Goal: Check status: Check status

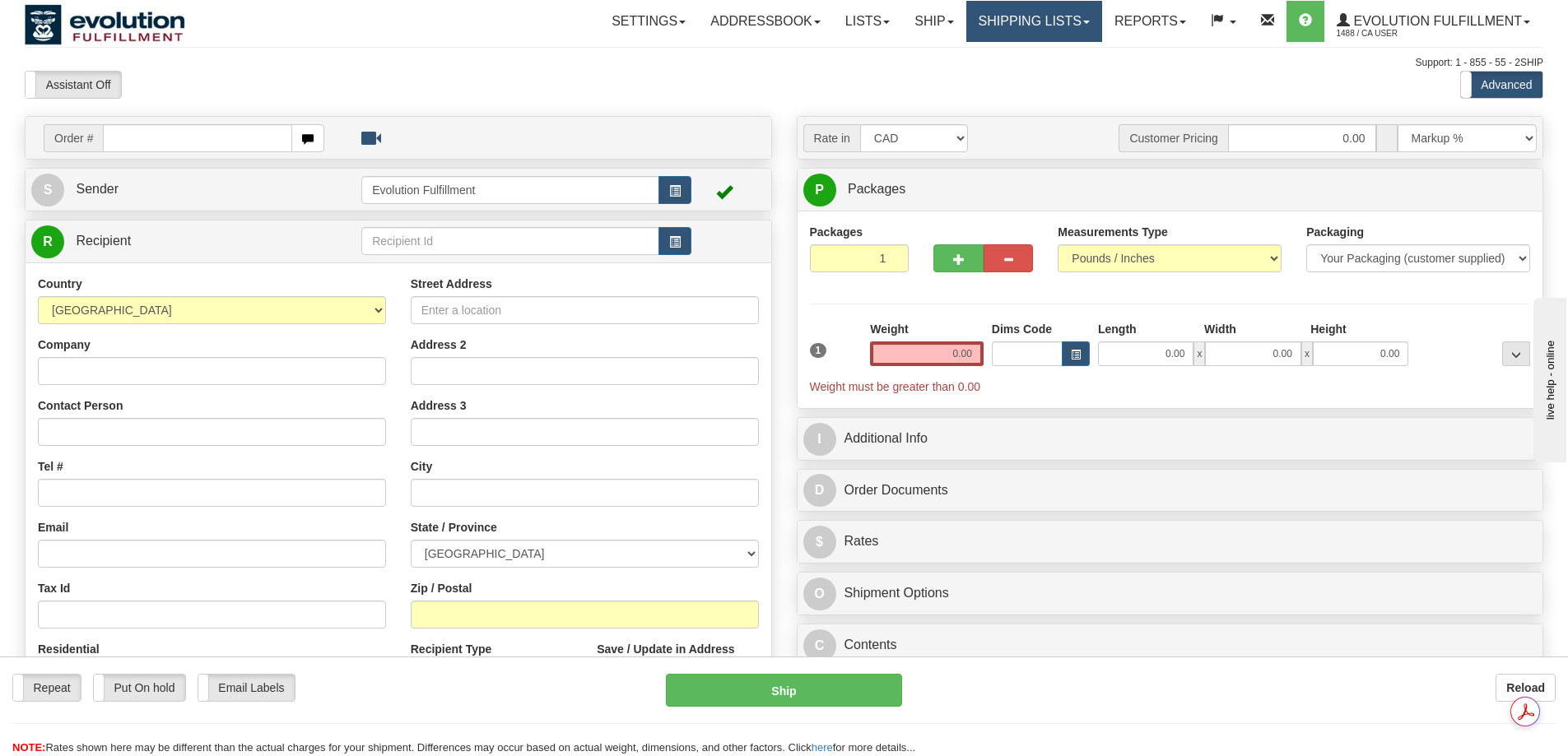
click at [993, 15] on link "Shipping lists" at bounding box center [1033, 21] width 136 height 41
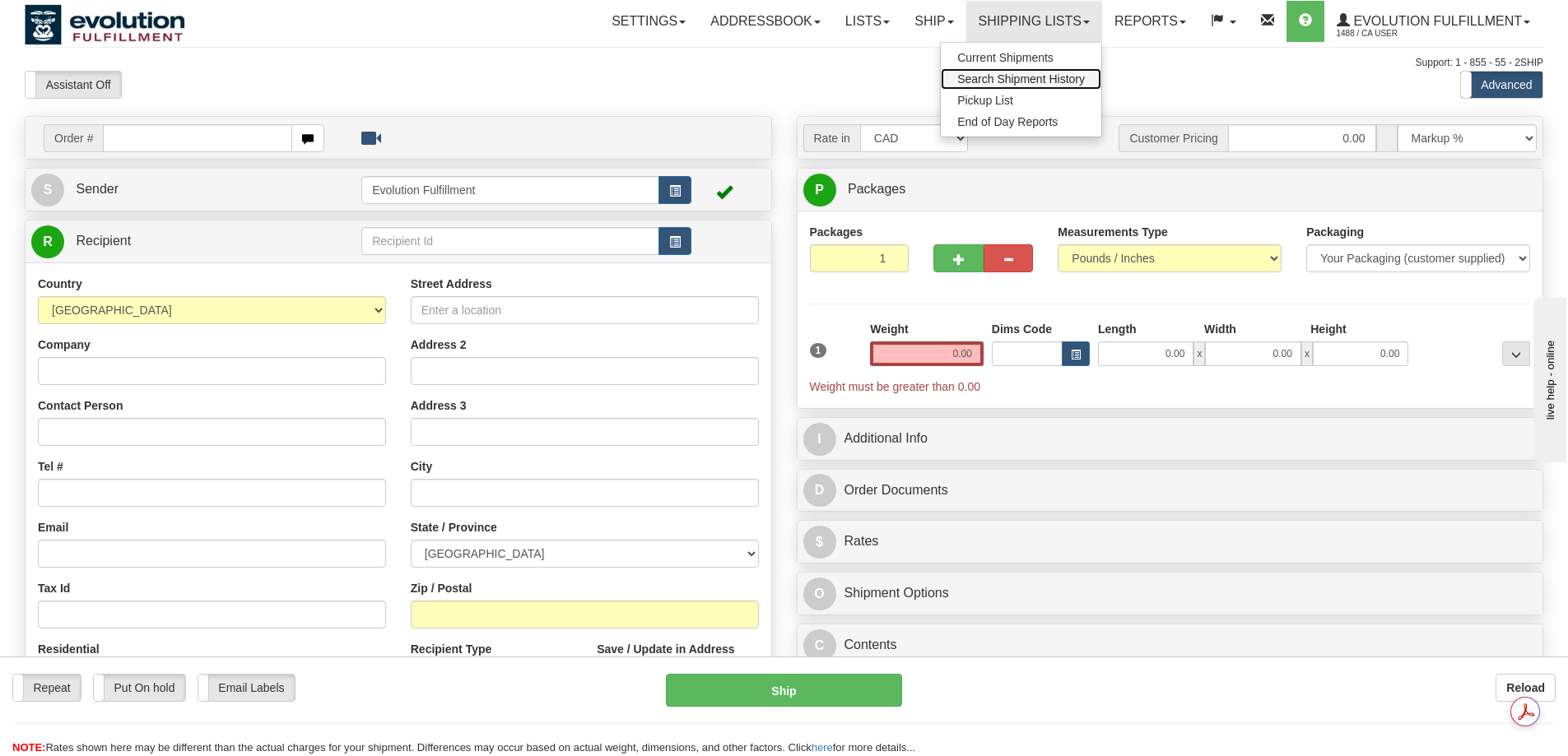
click at [1000, 73] on span "Search Shipment History" at bounding box center [1021, 79] width 128 height 13
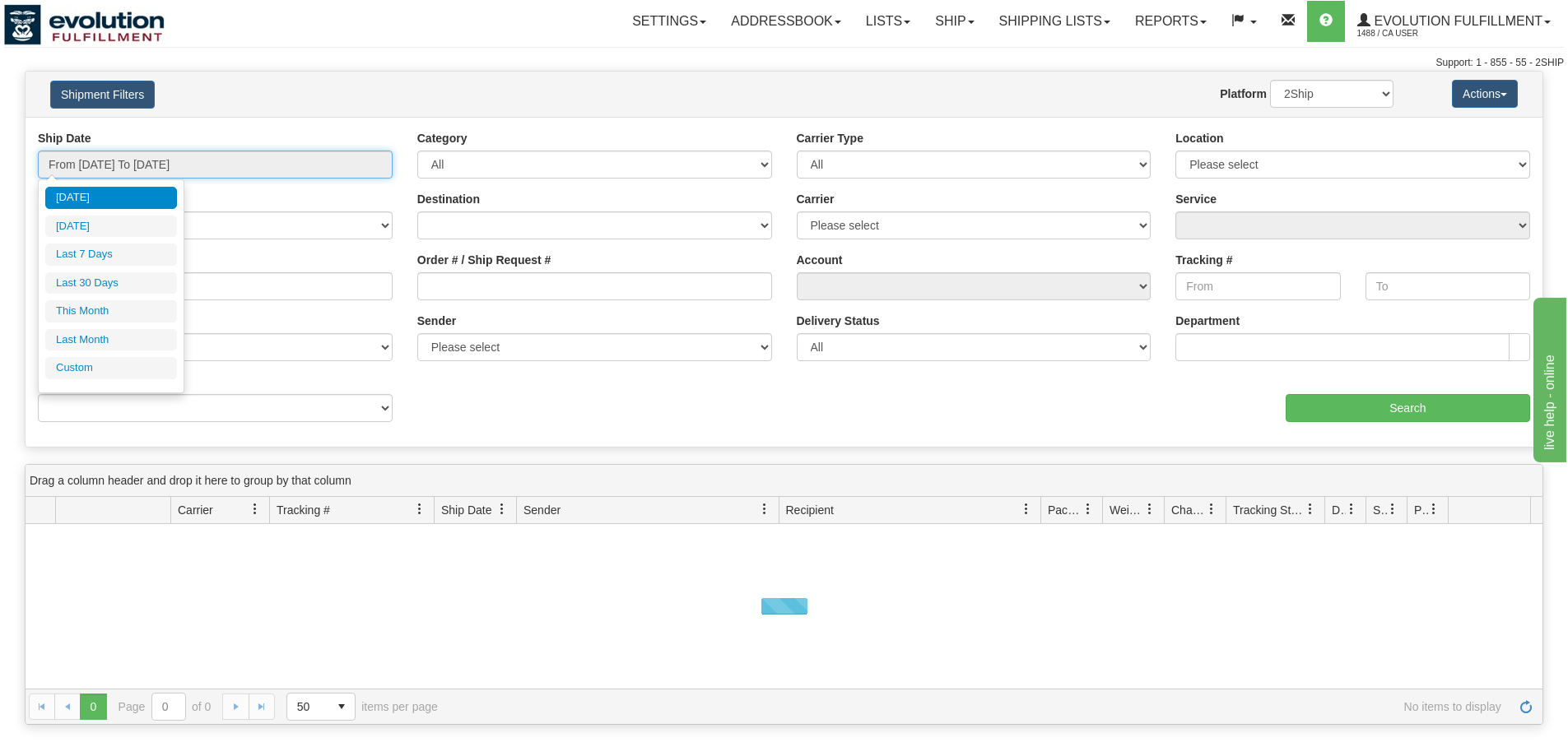
click at [214, 164] on input "From [DATE] To [DATE]" at bounding box center [215, 164] width 355 height 28
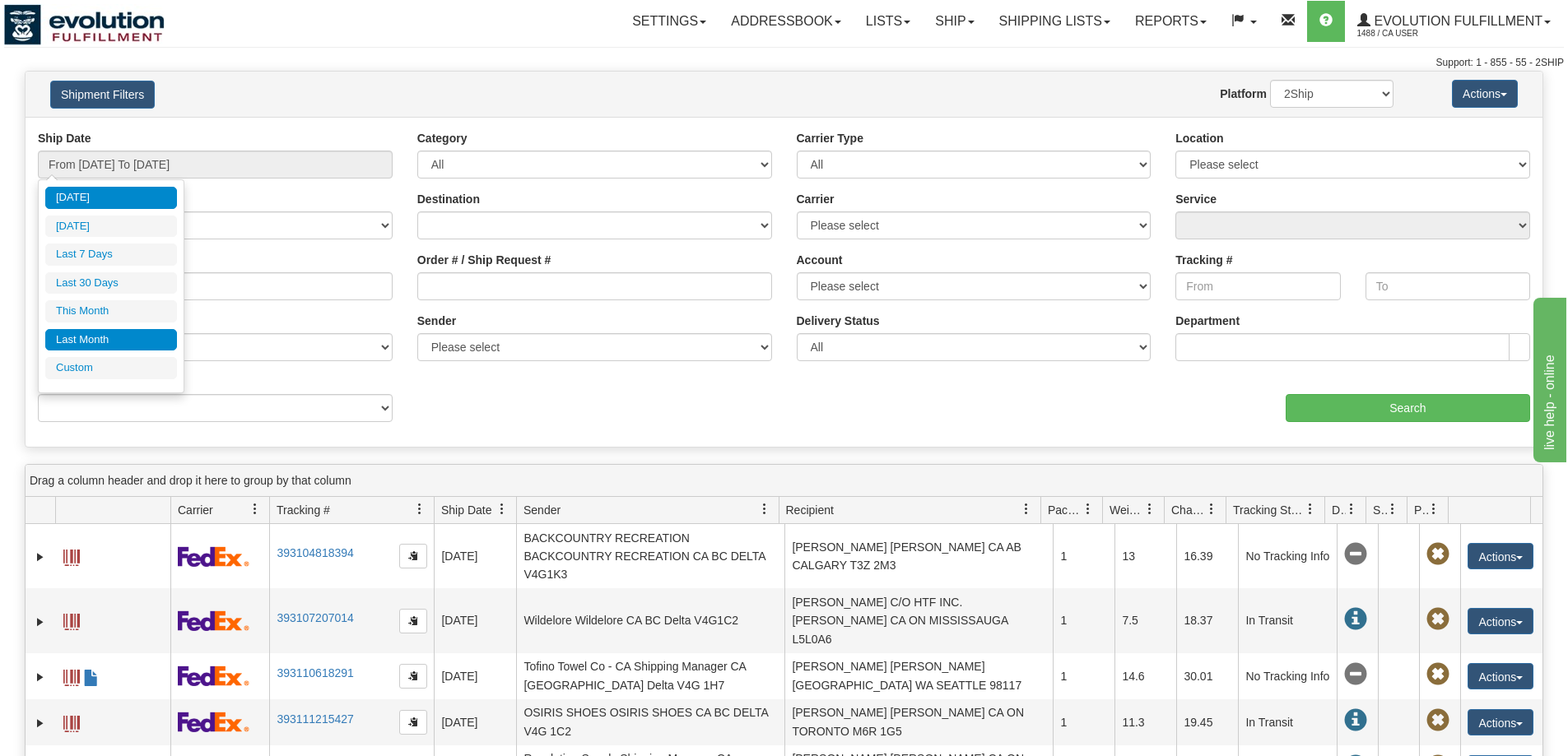
click at [97, 340] on li "Last Month" at bounding box center [111, 340] width 132 height 22
type input "From [DATE] To [DATE]"
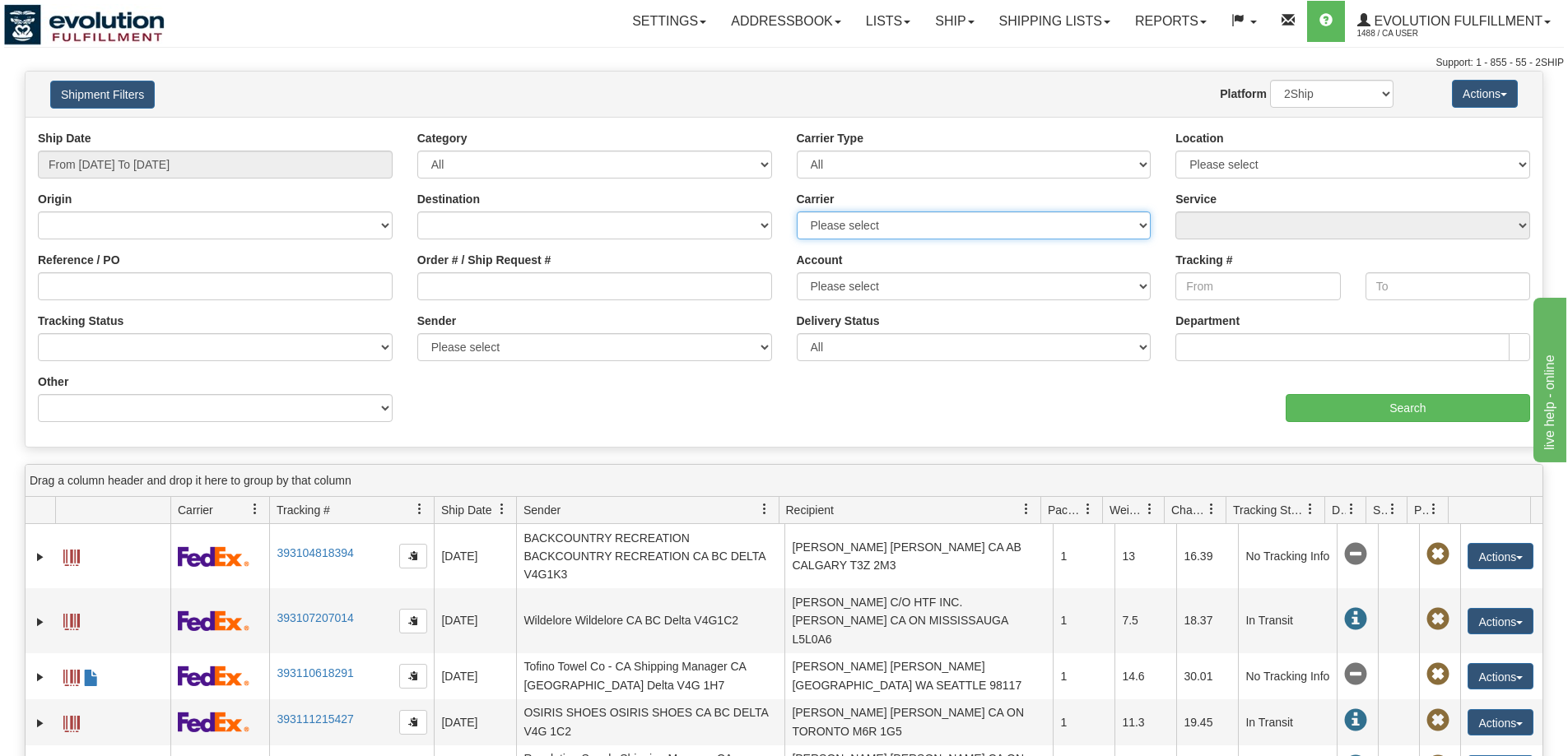
click at [881, 221] on select "Please select Canada Post Canpar DHL FedEx FedEx Express® FleetOptics Inc. GTA …" at bounding box center [974, 225] width 355 height 28
select select "20"
click at [797, 212] on select "Please select Canada Post Canpar DHL FedEx FedEx Express® FleetOptics Inc. GTA …" at bounding box center [974, 225] width 355 height 28
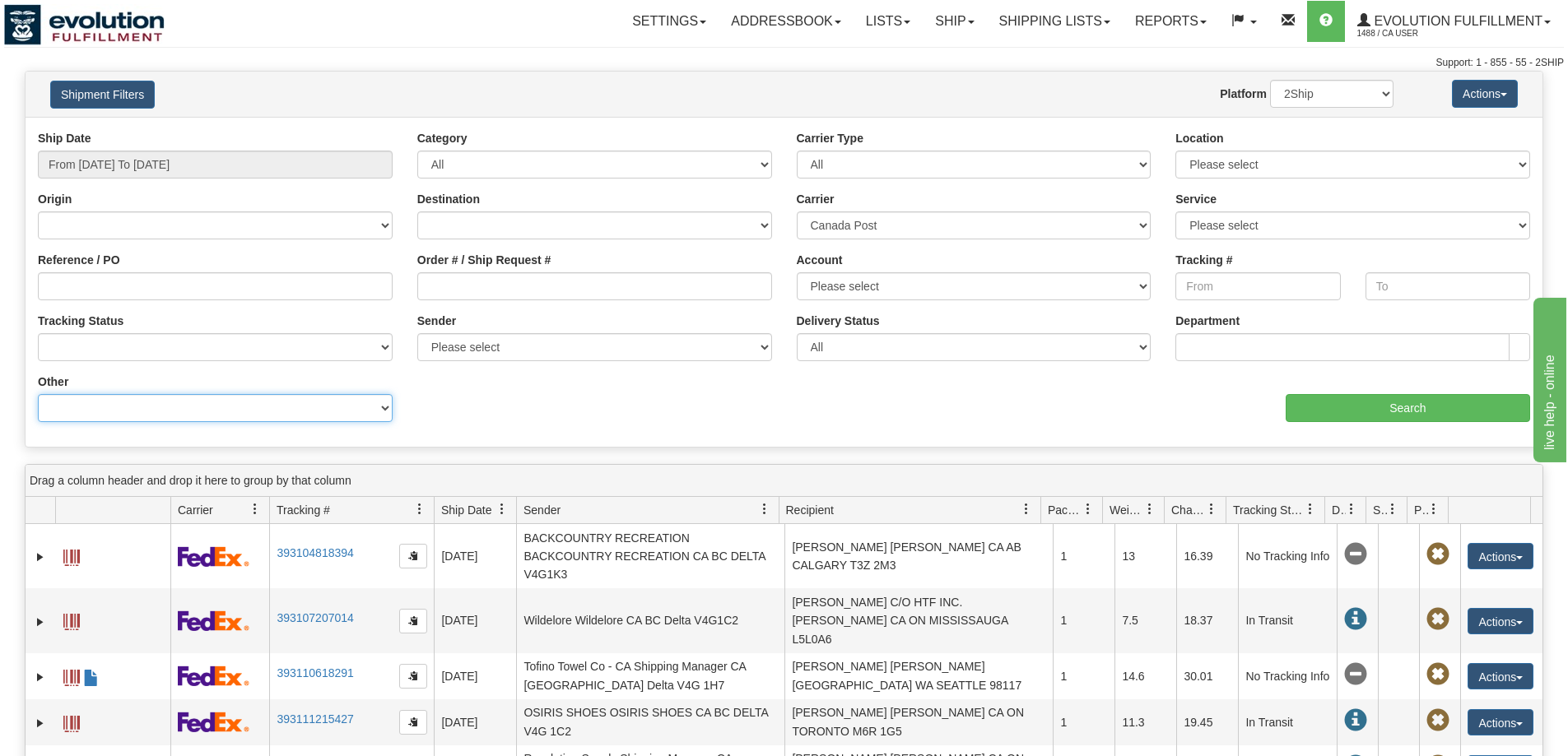
click at [295, 409] on select "Billing Account # Billing Type BOL # (LTL) Commodity Or Documents Consolidation…" at bounding box center [215, 408] width 355 height 28
drag, startPoint x: 578, startPoint y: 423, endPoint x: 447, endPoint y: 367, distance: 142.5
click at [578, 423] on div "Ship Date From [DATE] To [DATE] Category All Inbound Outbound Carrier Type All …" at bounding box center [784, 282] width 1517 height 305
click at [202, 335] on select "No Tracking Info Delivered In Transit Out For Delivery Exception Partial Delive…" at bounding box center [215, 347] width 355 height 28
select select "No Tracking Info"
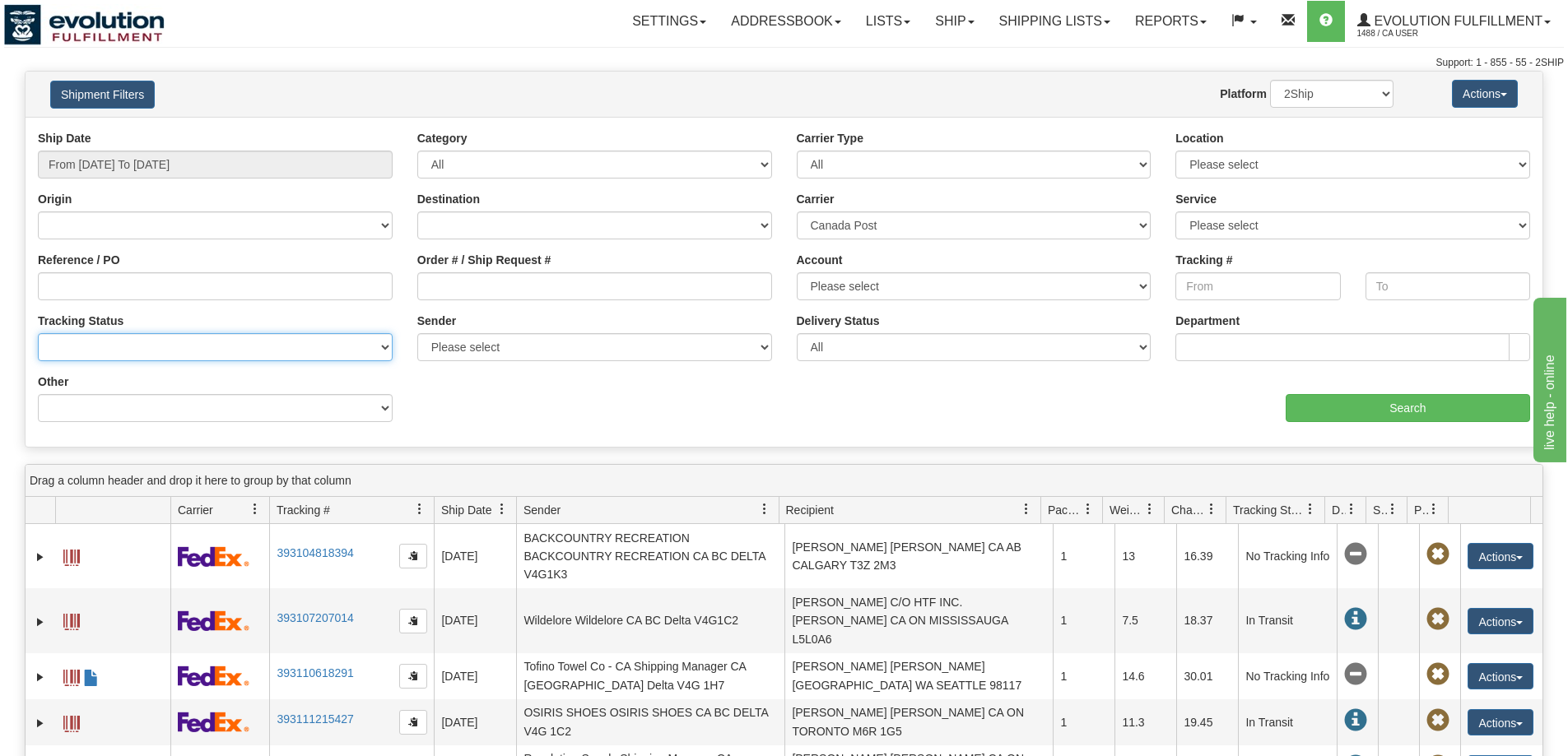
click at [38, 334] on select "No Tracking Info Delivered In Transit Out For Delivery Exception Partial Delive…" at bounding box center [215, 347] width 355 height 28
click at [1330, 409] on input "Search" at bounding box center [1407, 408] width 244 height 28
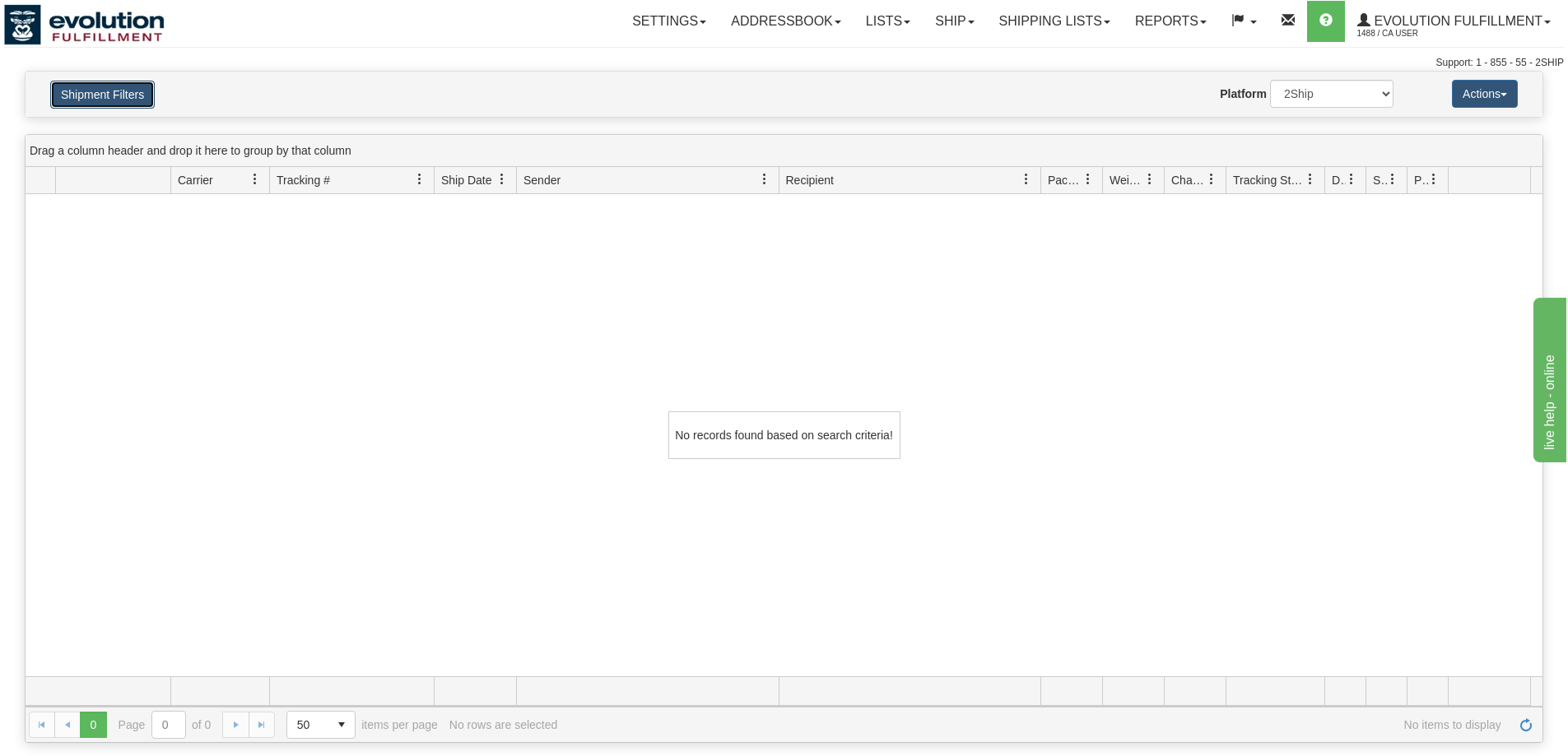
click at [147, 94] on button "Shipment Filters" at bounding box center [102, 94] width 105 height 28
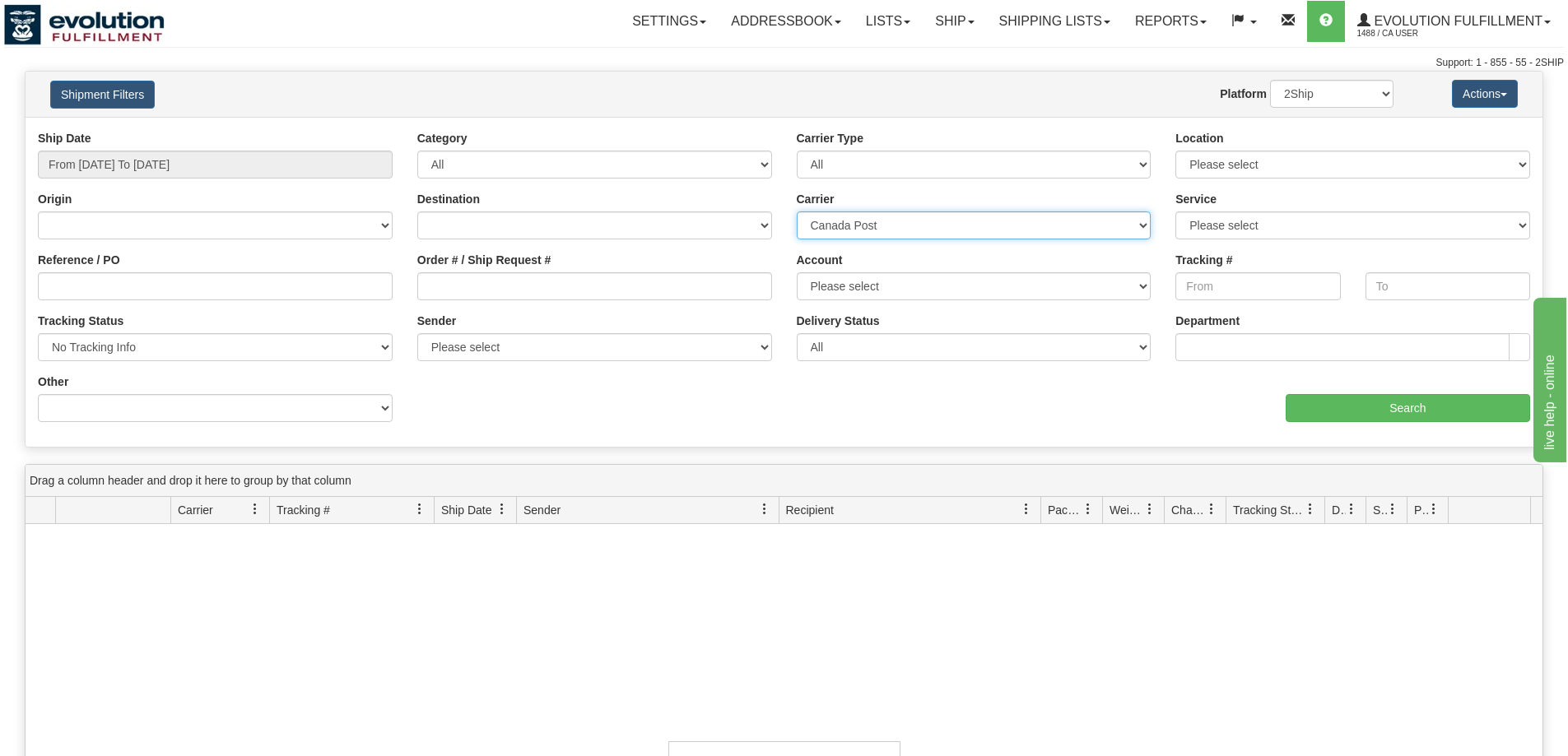
click at [899, 228] on select "Please select Canada Post Canpar DHL FedEx FedEx Express® FleetOptics Inc. GTA …" at bounding box center [974, 225] width 355 height 28
select select "14"
click at [797, 212] on select "Please select Canada Post Canpar DHL FedEx FedEx Express® FleetOptics Inc. GTA …" at bounding box center [974, 225] width 355 height 28
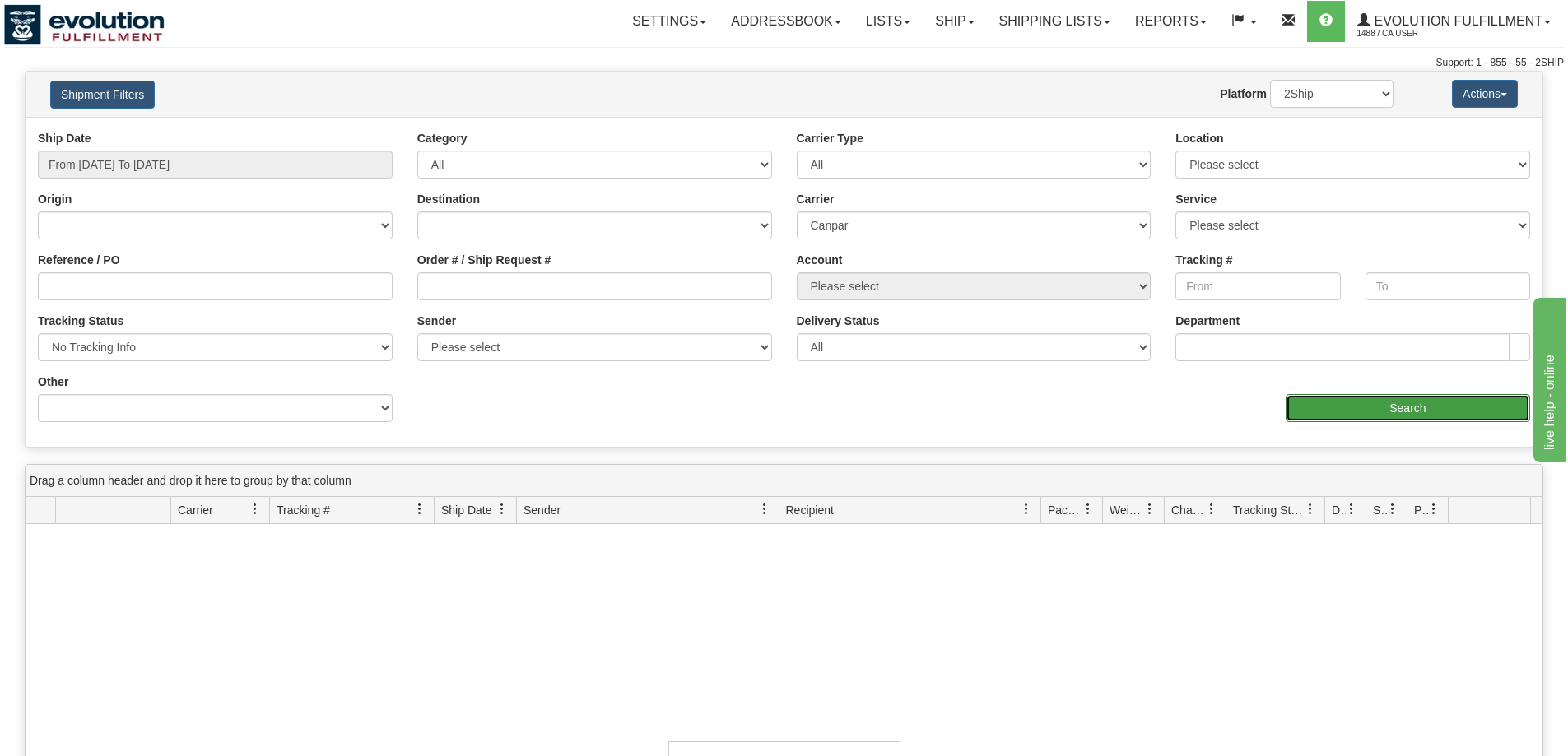
click at [1400, 410] on input "Search" at bounding box center [1407, 408] width 244 height 28
